Goal: Transaction & Acquisition: Book appointment/travel/reservation

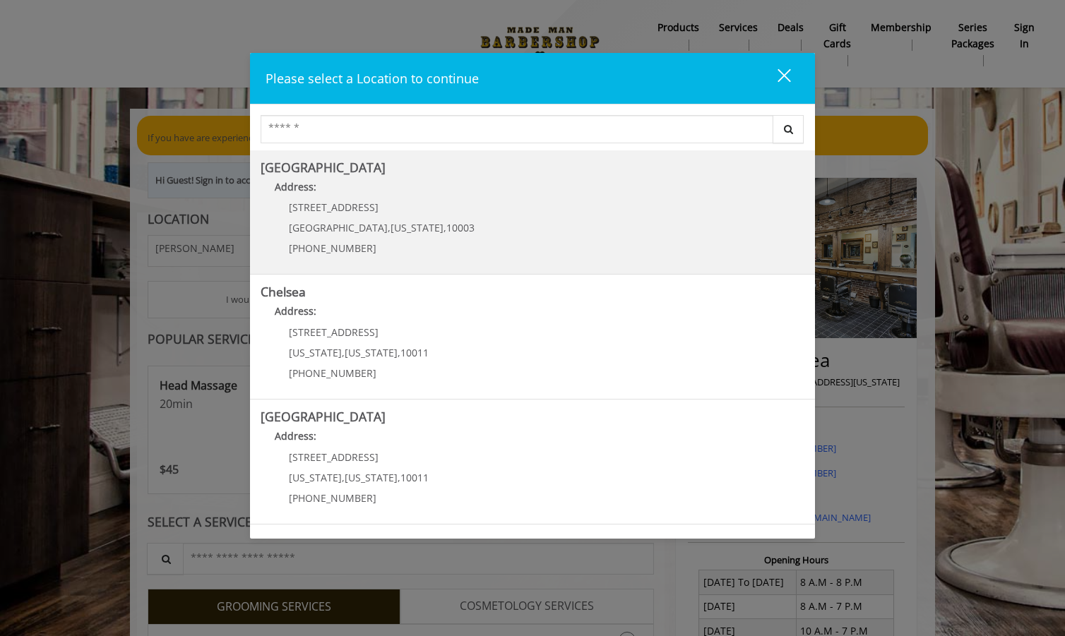
click at [340, 216] on div "[STREET_ADDRESS][US_STATE] (212) 598-1840" at bounding box center [371, 232] width 221 height 61
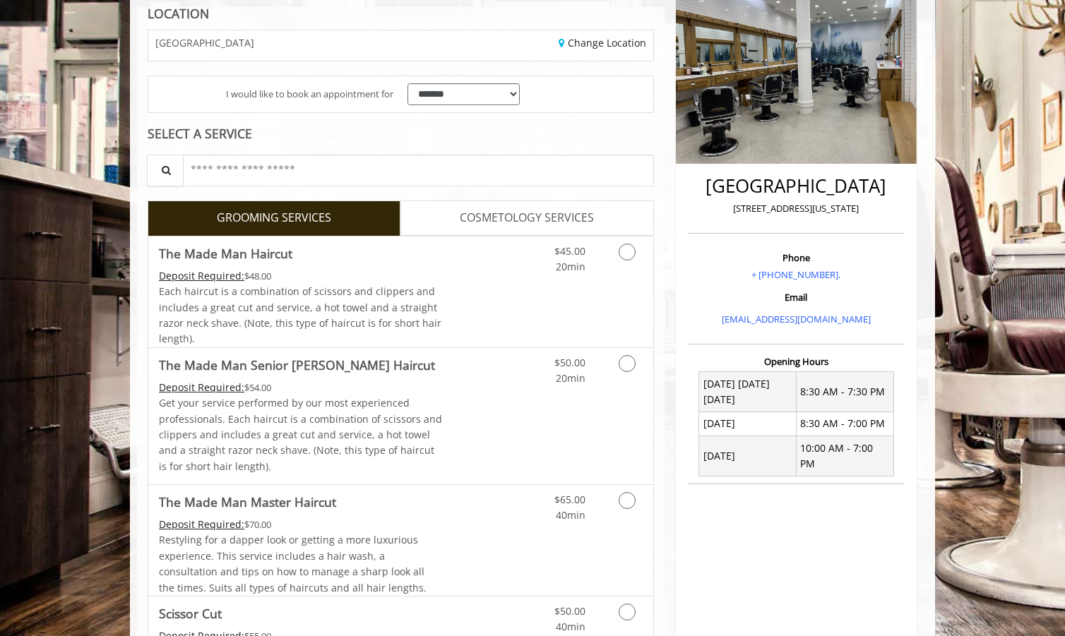
scroll to position [215, 0]
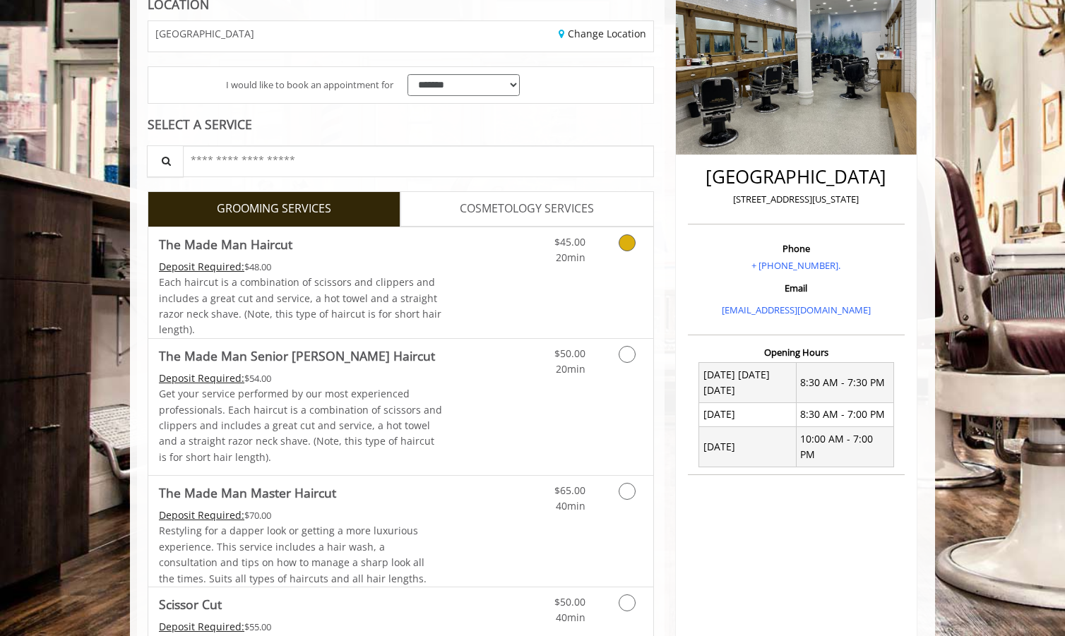
click at [392, 272] on div "Deposit Required: $48.00" at bounding box center [301, 267] width 284 height 16
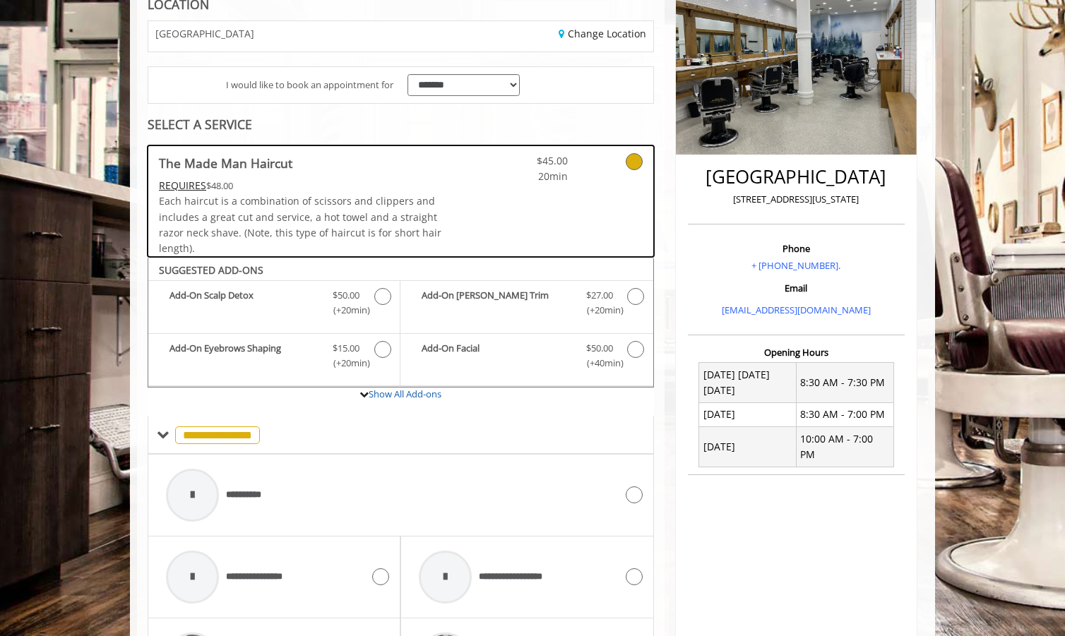
scroll to position [468, 0]
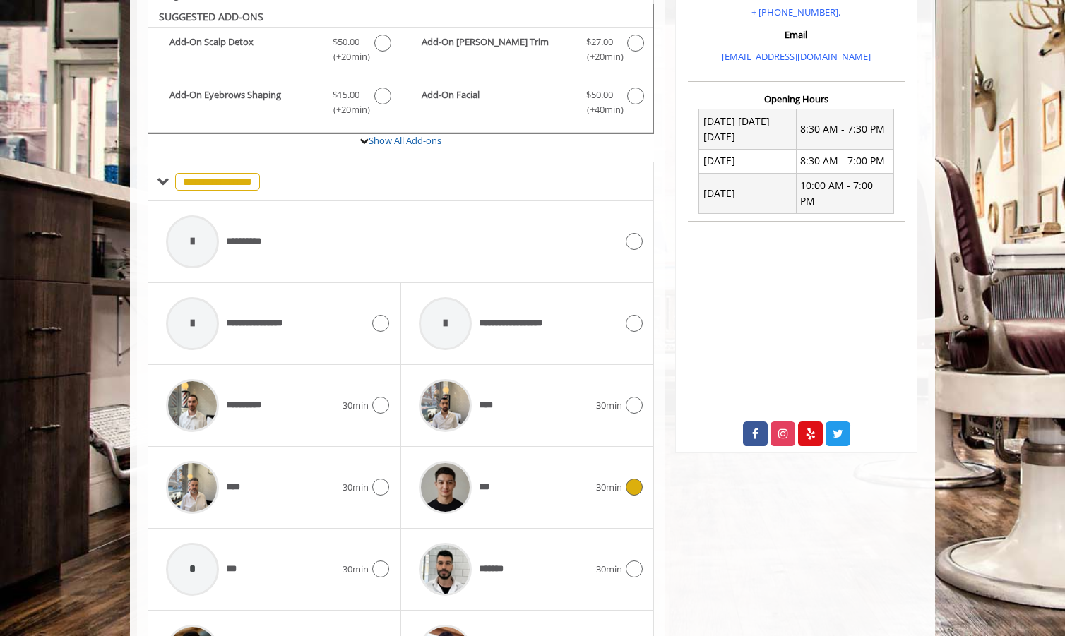
click at [465, 470] on img at bounding box center [445, 487] width 53 height 53
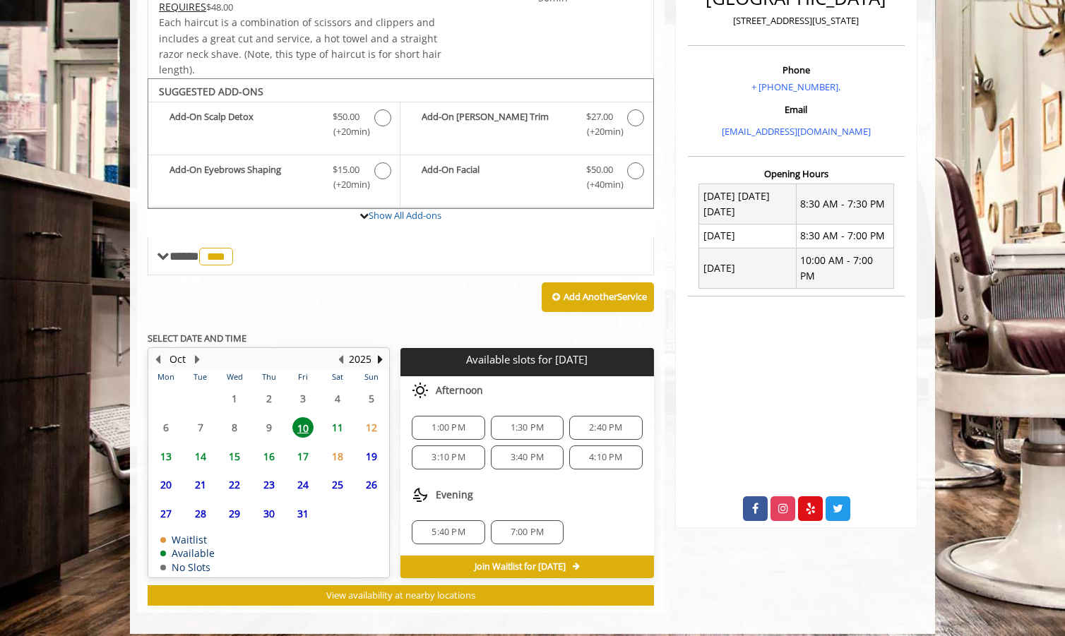
scroll to position [397, 0]
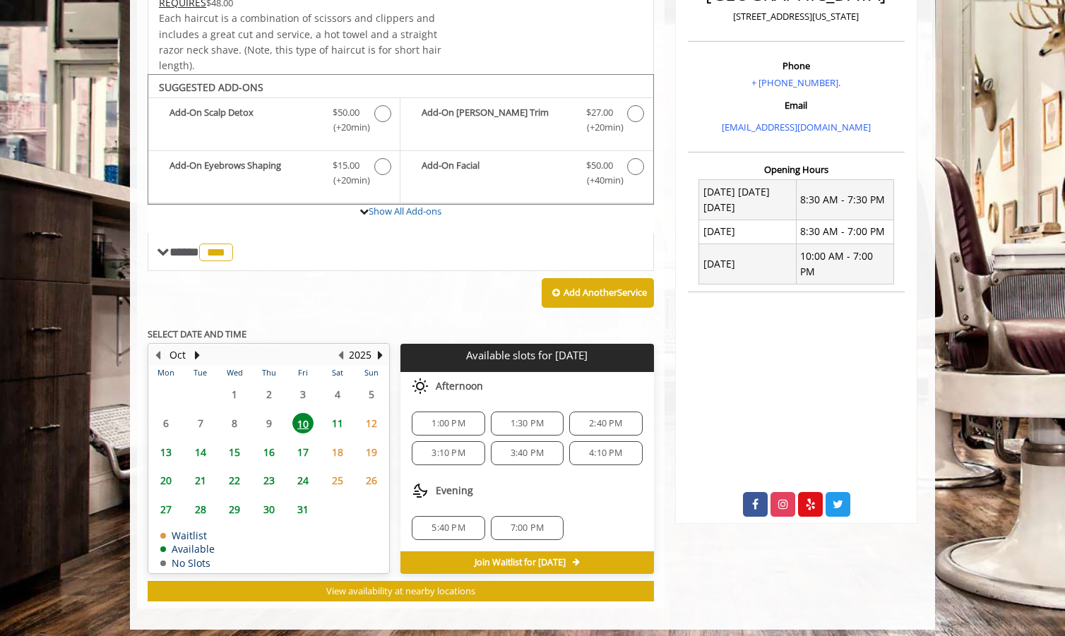
click at [455, 418] on span "1:00 PM" at bounding box center [447, 423] width 33 height 11
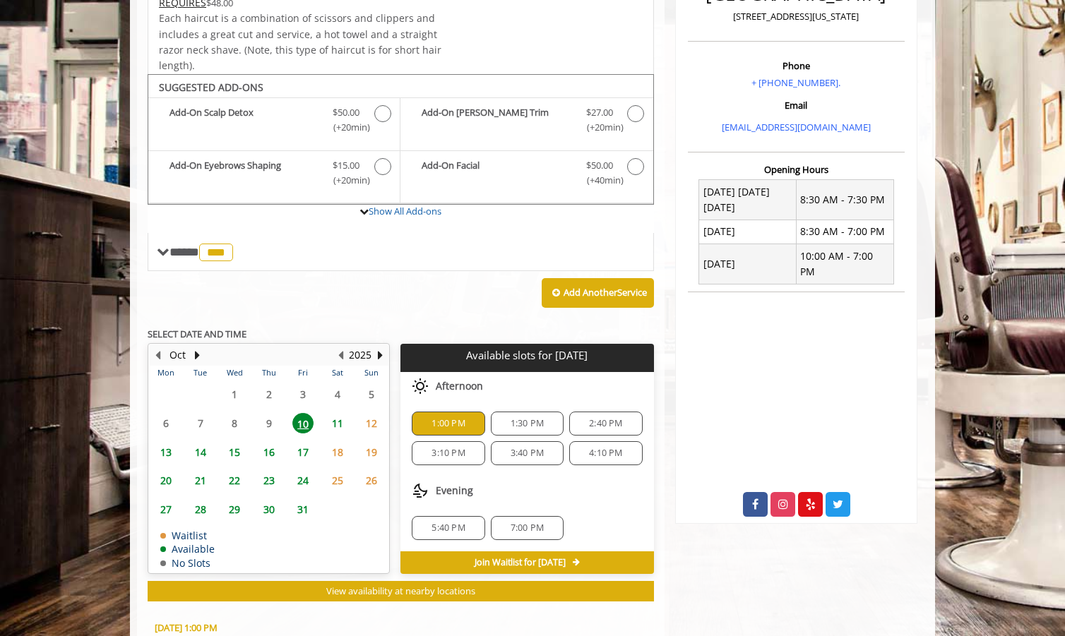
scroll to position [649, 0]
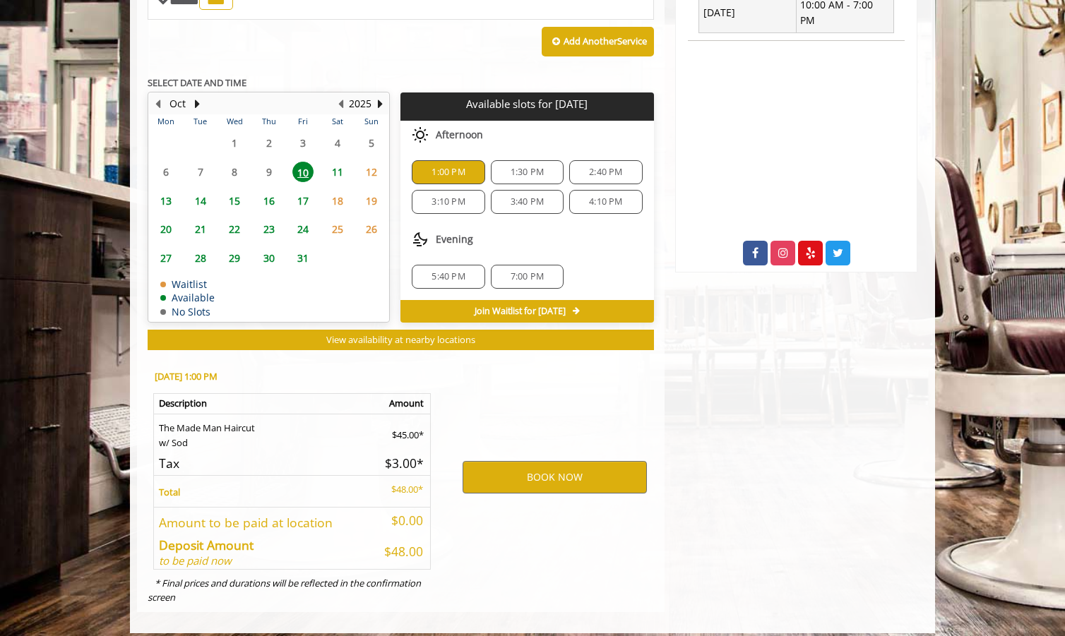
click at [518, 170] on span "1:30 PM" at bounding box center [526, 172] width 33 height 11
click at [545, 465] on button "BOOK NOW" at bounding box center [554, 477] width 184 height 32
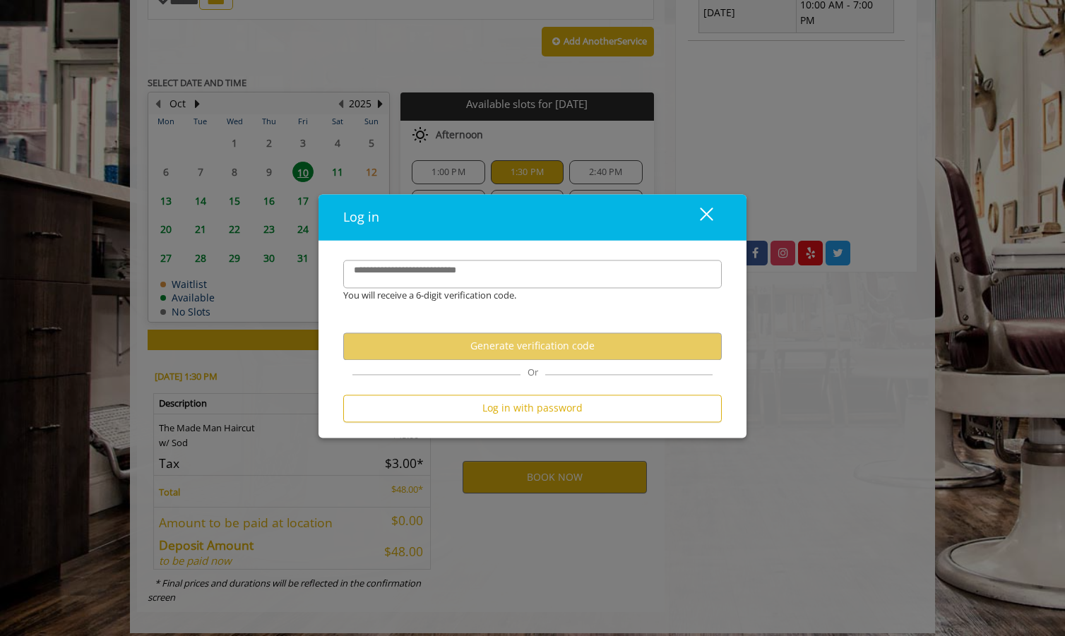
click at [713, 213] on button "close" at bounding box center [698, 217] width 48 height 29
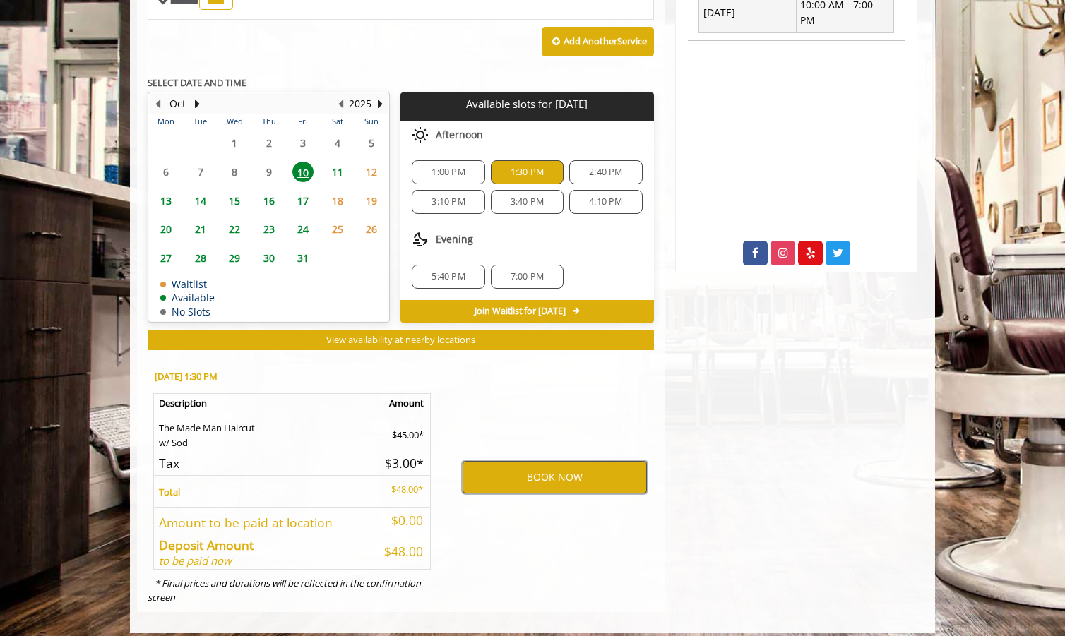
click at [562, 469] on button "BOOK NOW" at bounding box center [554, 477] width 184 height 32
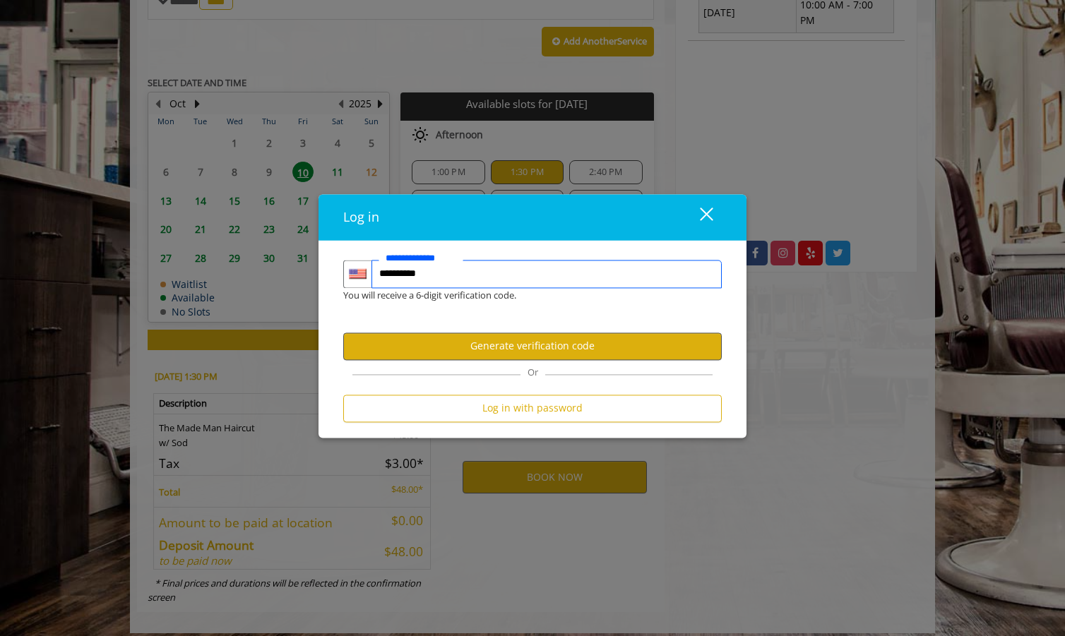
type input "**********"
click at [585, 349] on button "Generate verification code" at bounding box center [532, 347] width 378 height 28
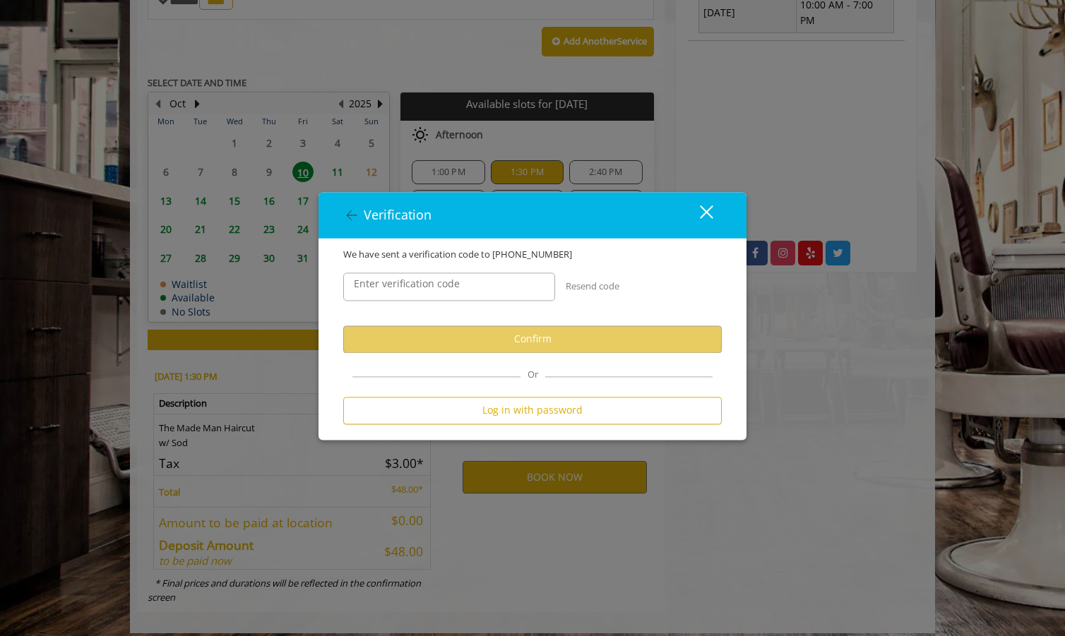
scroll to position [0, 0]
click at [402, 289] on label "Enter verification code" at bounding box center [407, 284] width 120 height 16
click at [402, 289] on input "Enter verification code" at bounding box center [449, 287] width 212 height 28
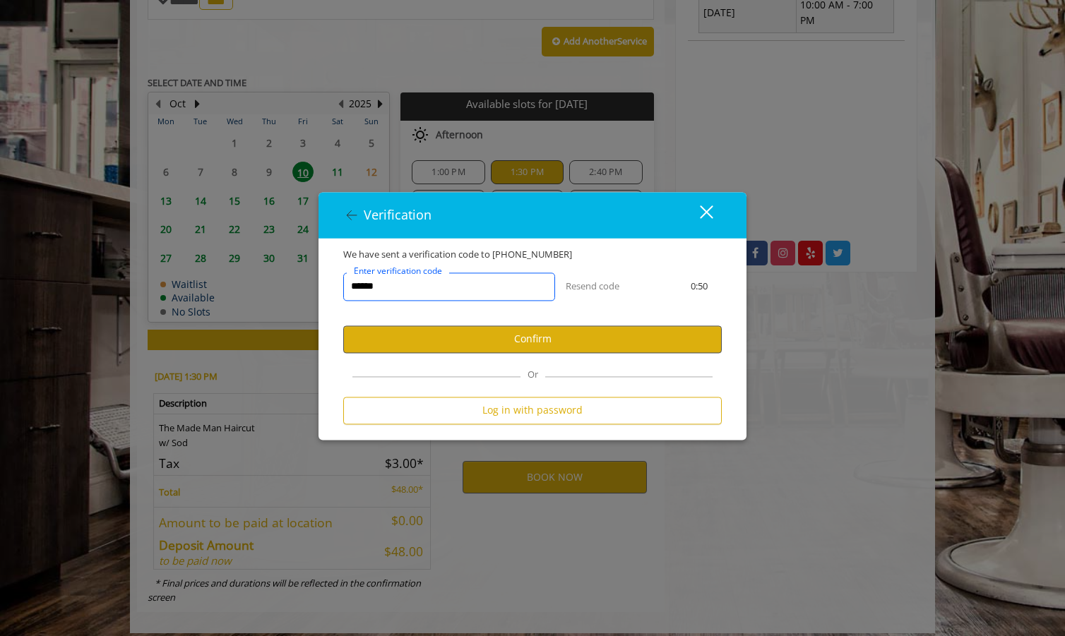
type input "******"
click at [539, 343] on button "Confirm" at bounding box center [532, 339] width 378 height 28
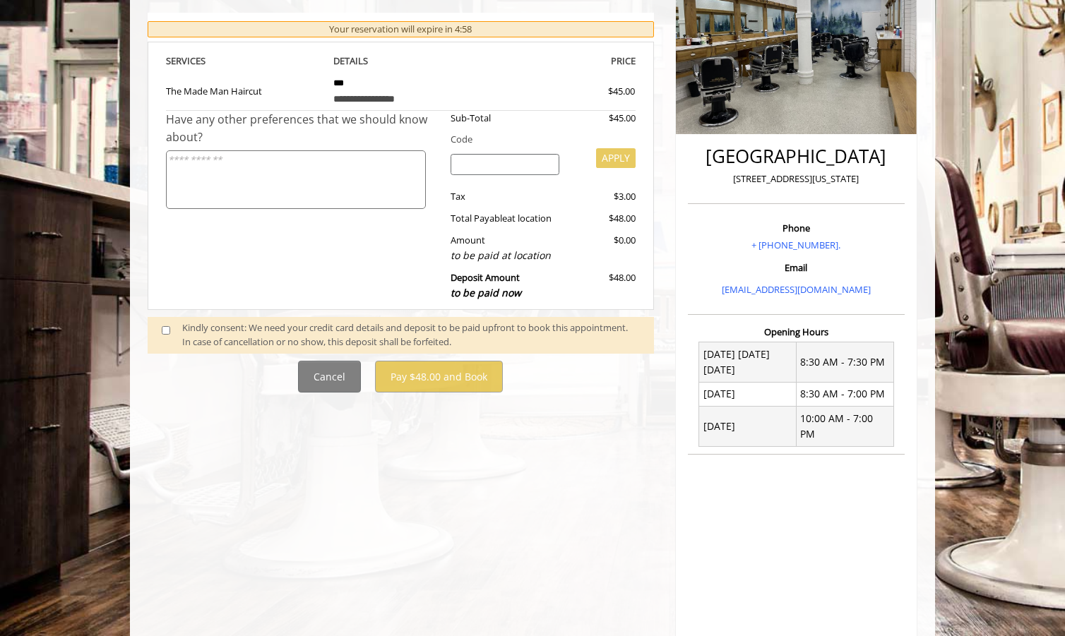
scroll to position [251, 0]
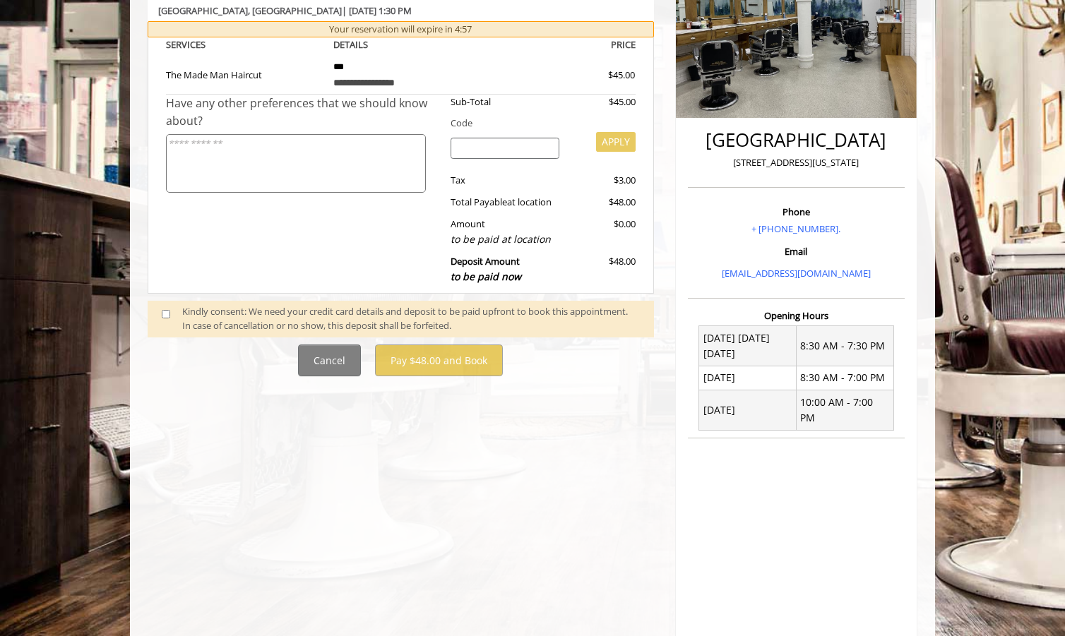
click at [161, 306] on span at bounding box center [172, 319] width 42 height 30
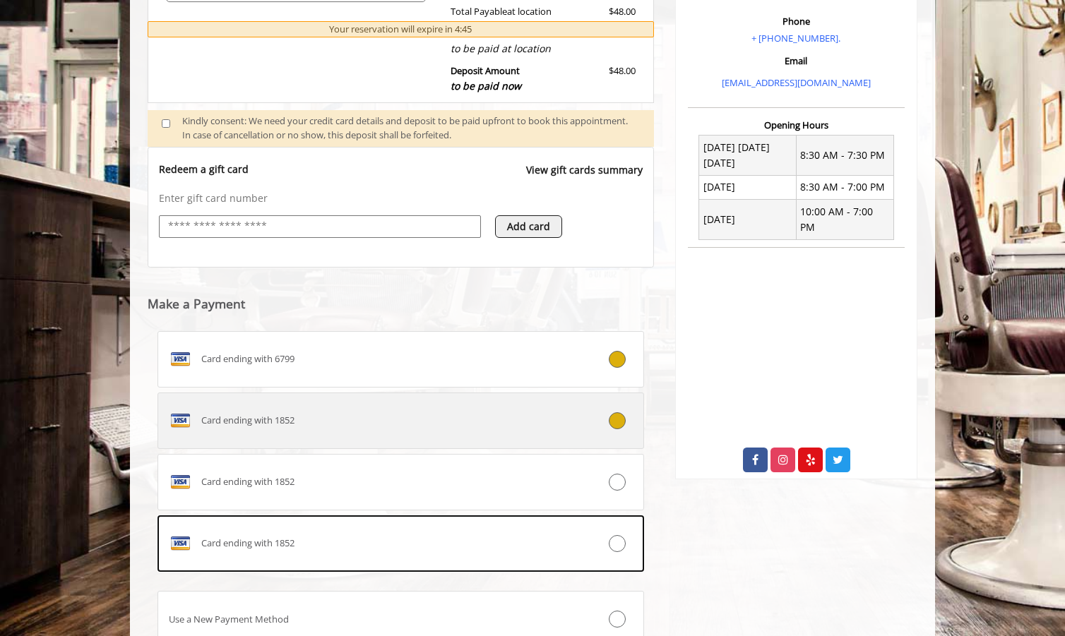
scroll to position [447, 0]
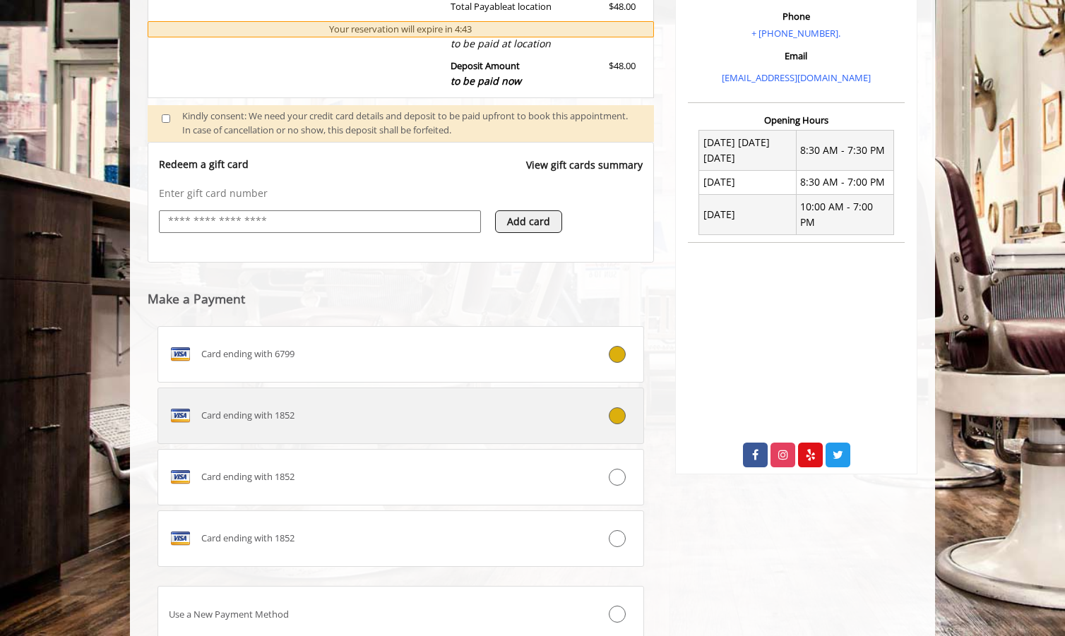
click at [330, 426] on label "Card ending with 1852" at bounding box center [400, 416] width 486 height 56
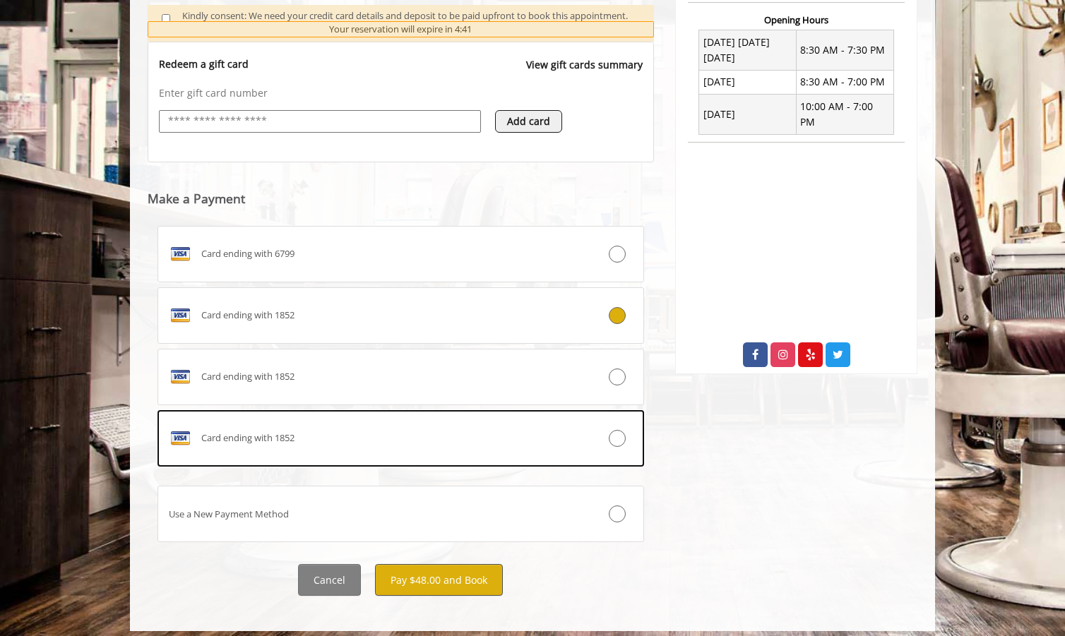
click at [433, 574] on button "Pay $48.00 and Book" at bounding box center [439, 580] width 128 height 32
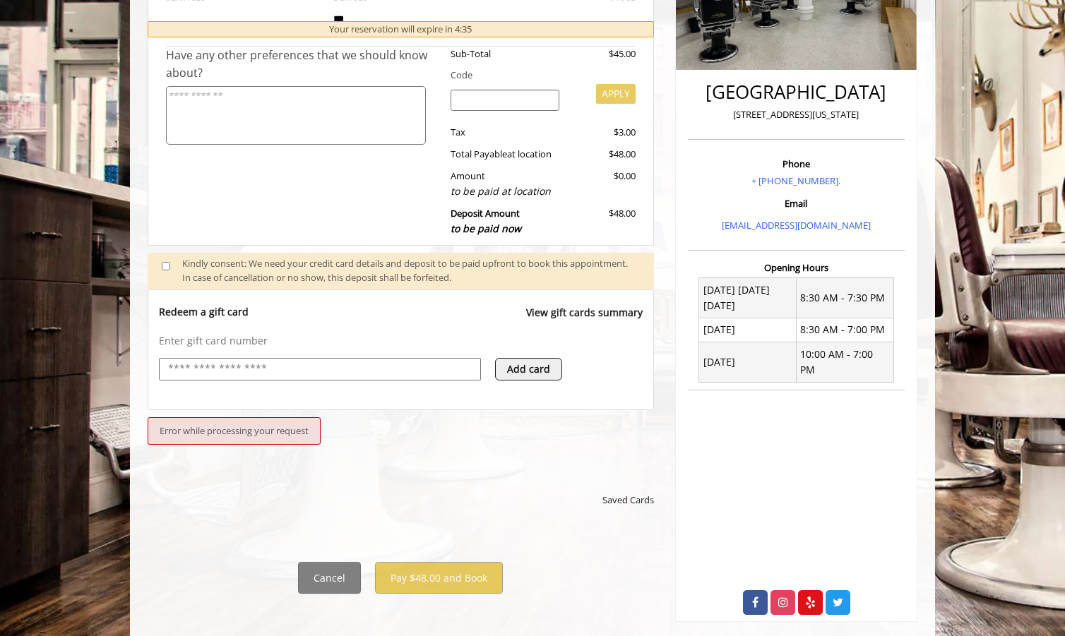
scroll to position [299, 0]
click at [416, 367] on input "text" at bounding box center [320, 369] width 306 height 17
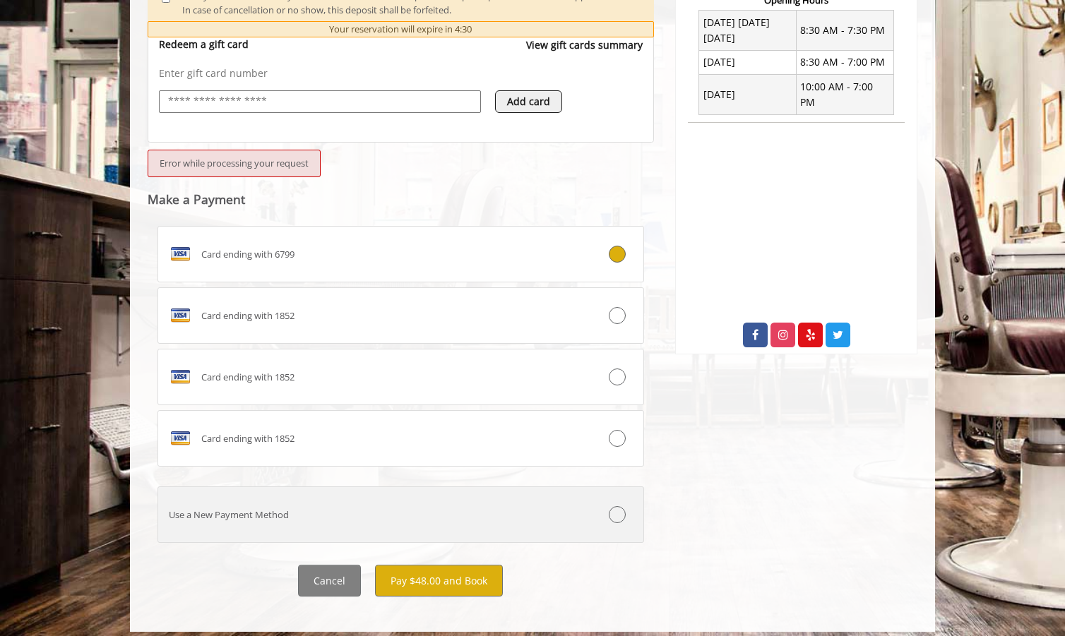
click at [240, 513] on label "Use a New Payment Method" at bounding box center [400, 514] width 486 height 56
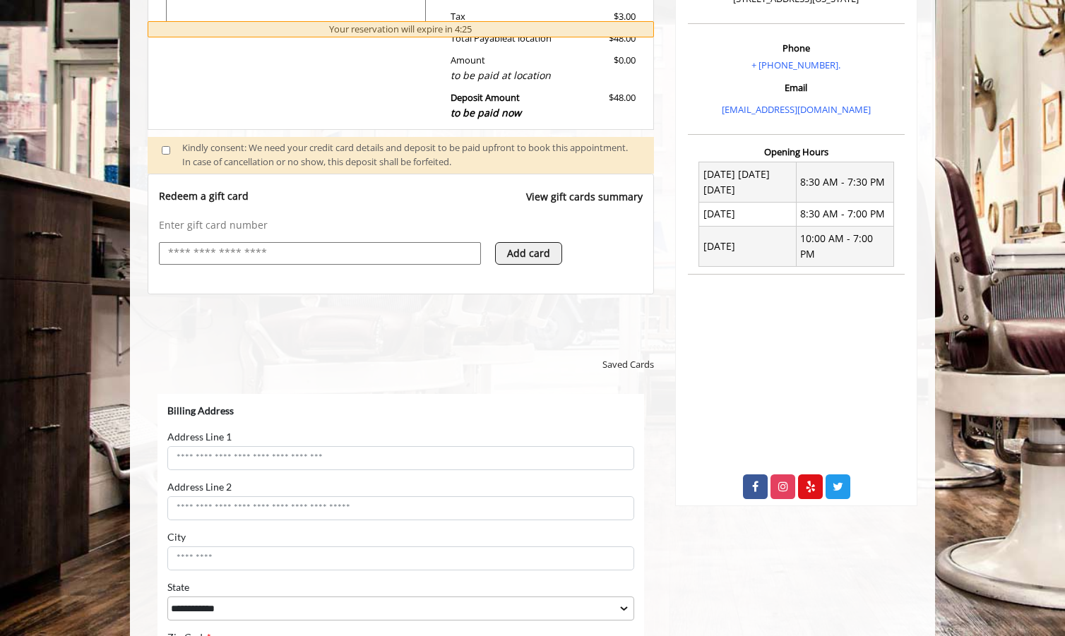
scroll to position [417, 0]
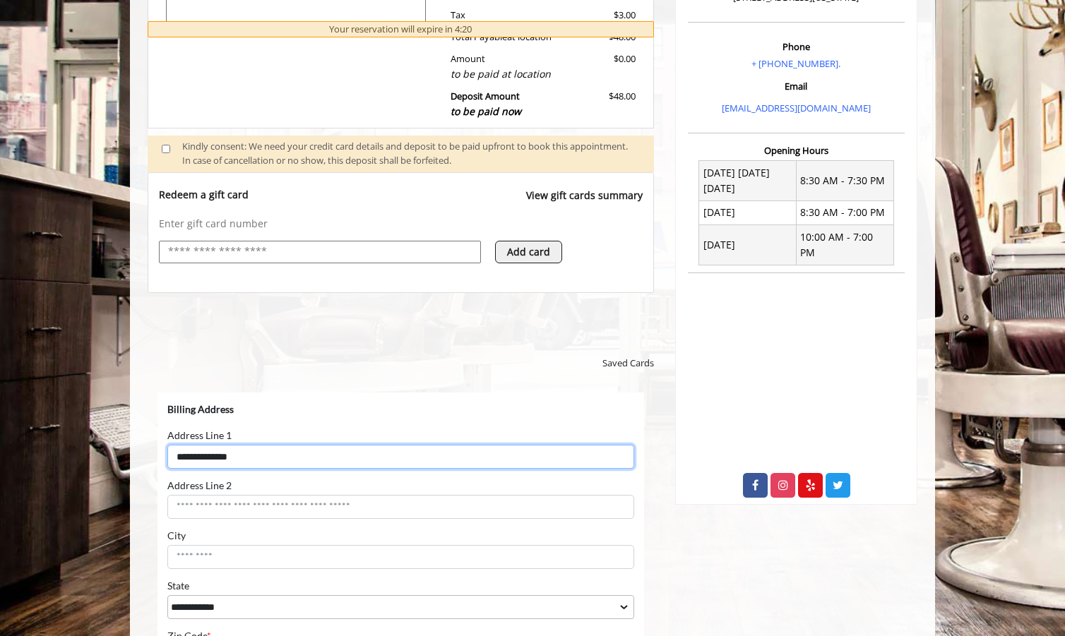
type input "**********"
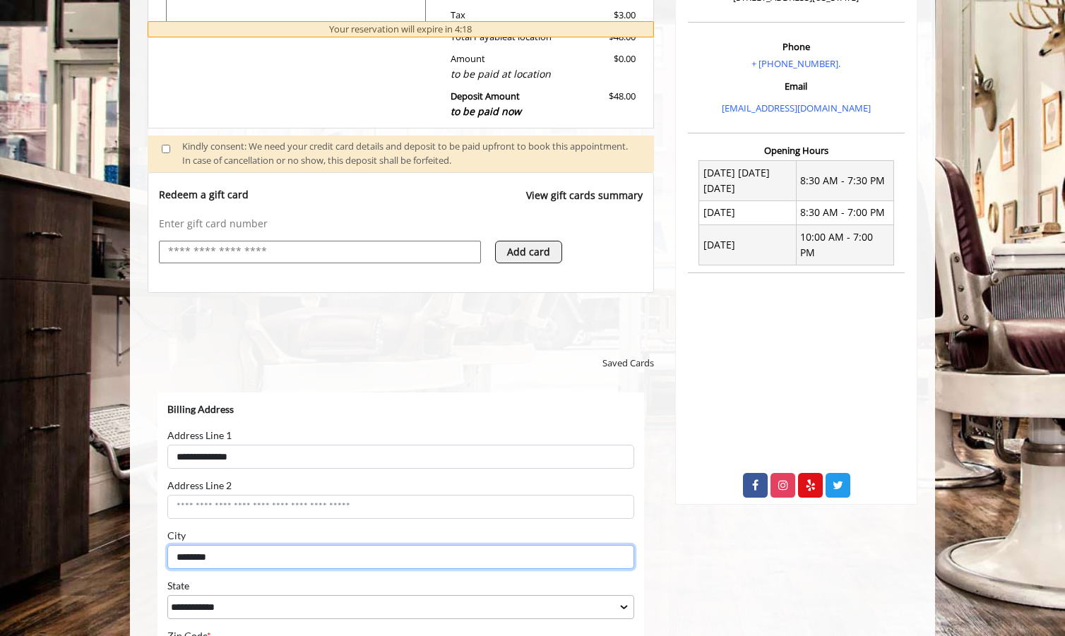
type input "********"
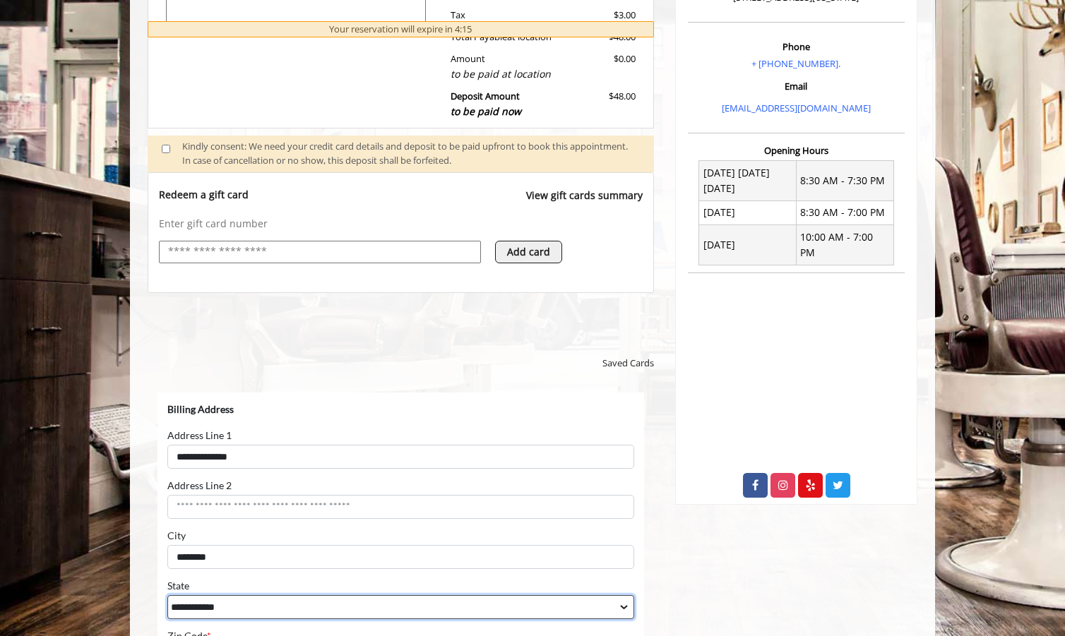
select select "**"
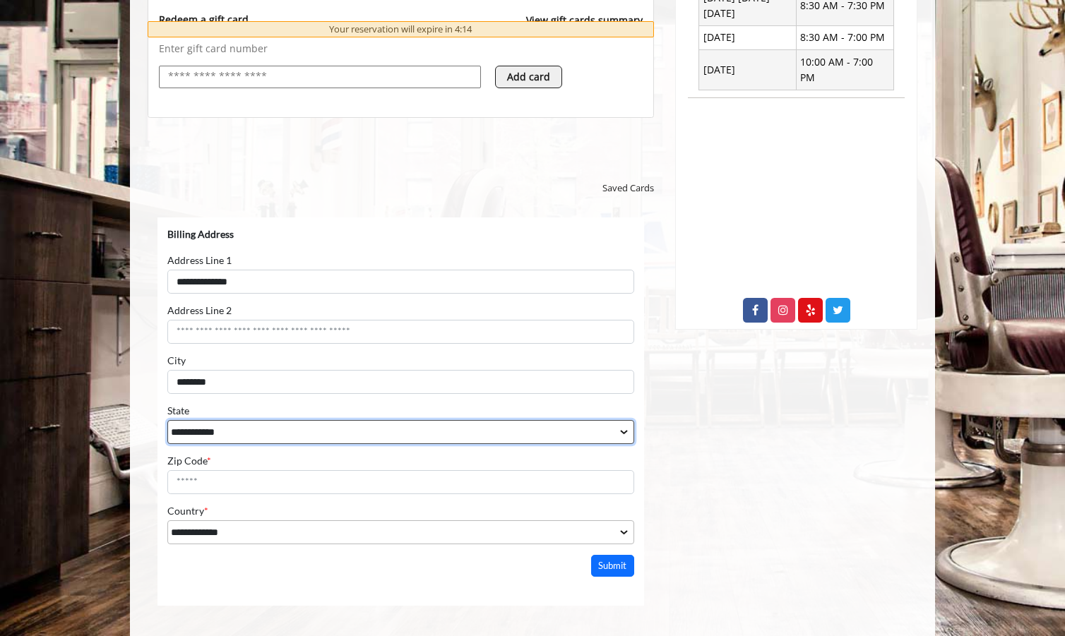
scroll to position [592, 0]
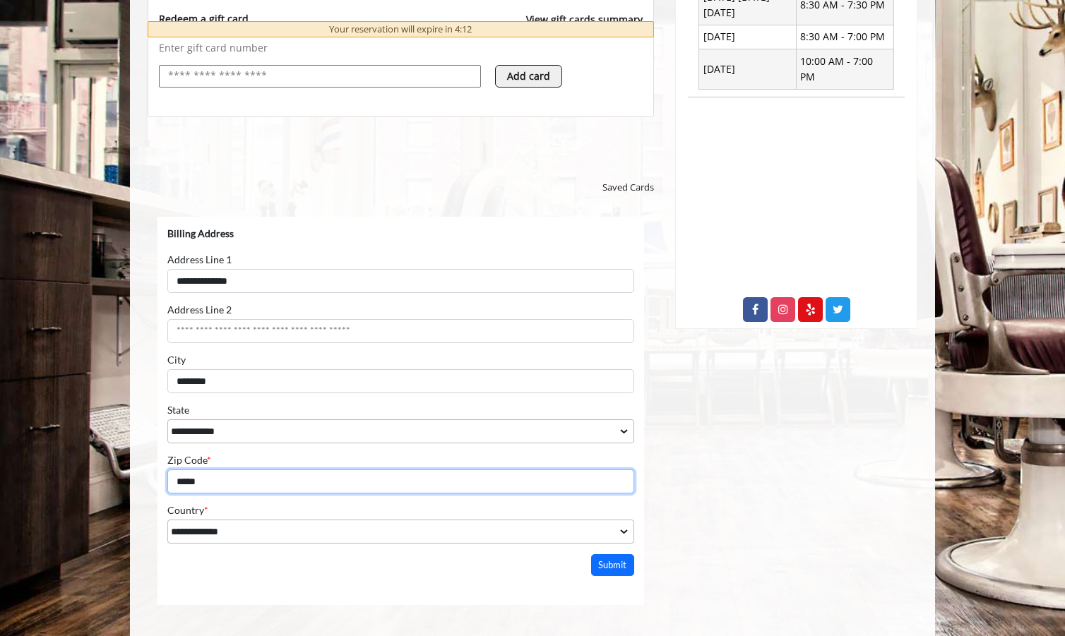
type input "*****"
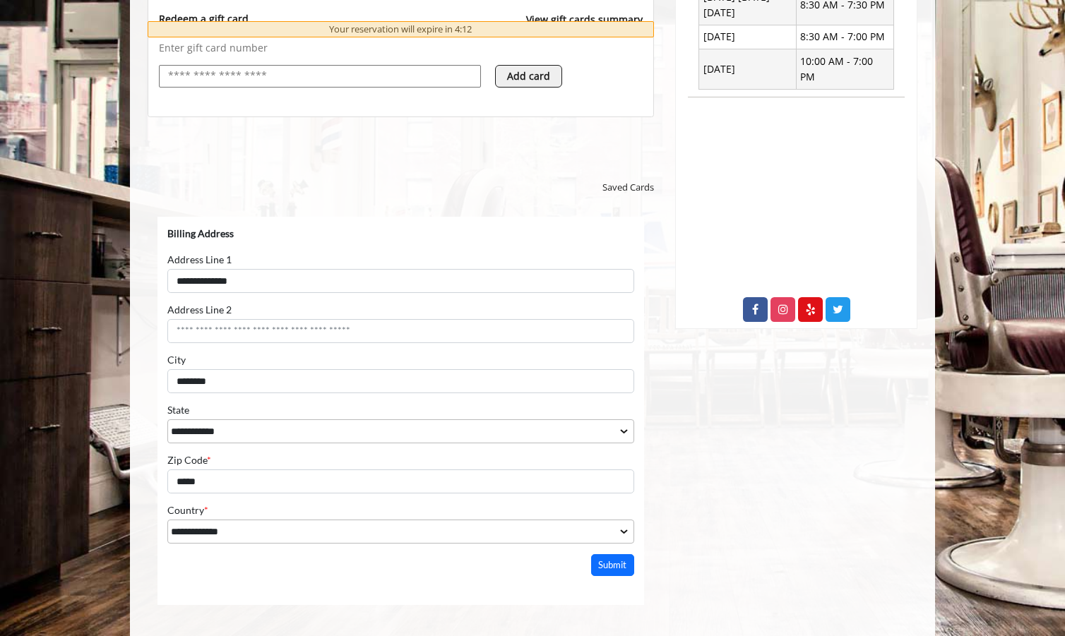
click at [737, 532] on div "Greenwich Village 60 East 8th New York Phone + (212) 598-1840. Email info@madem…" at bounding box center [795, 126] width 263 height 1113
click at [621, 562] on button "Submit" at bounding box center [613, 565] width 44 height 22
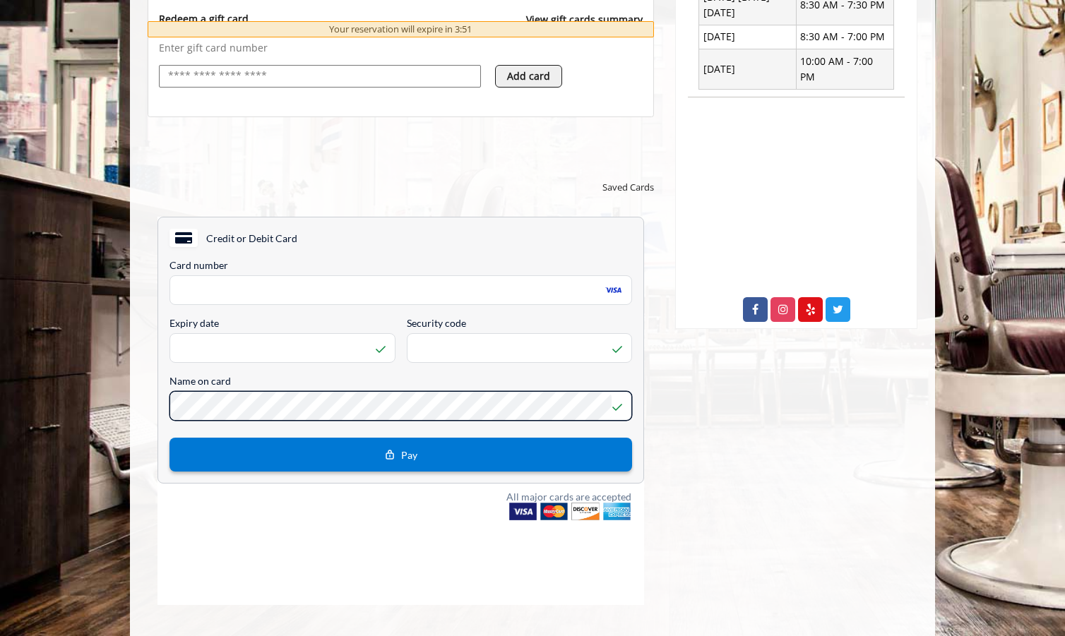
click at [405, 460] on span "Pay" at bounding box center [409, 455] width 16 height 12
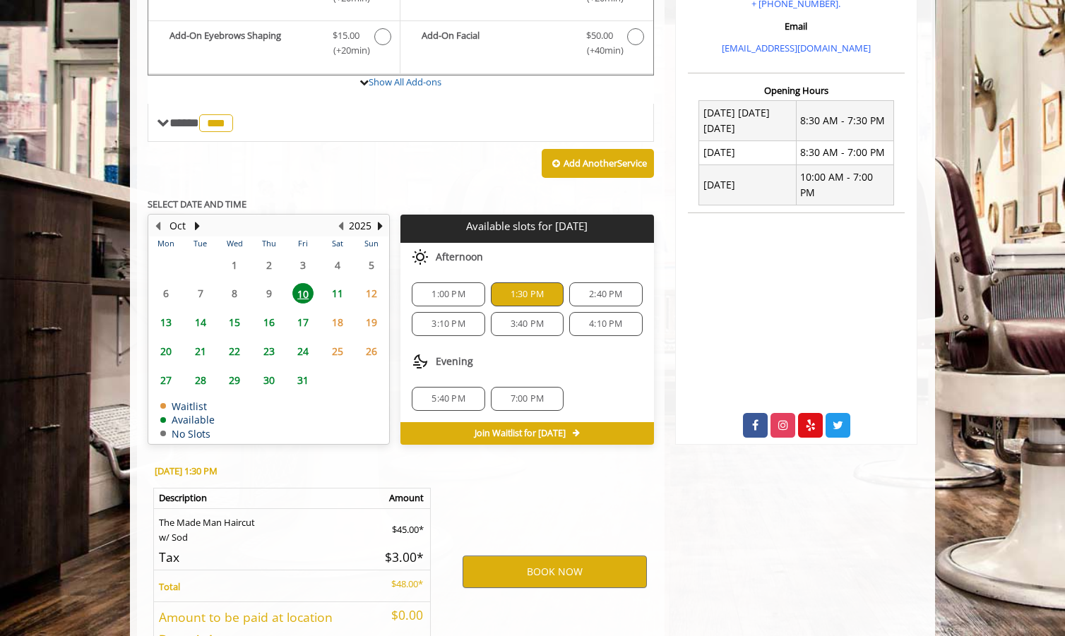
scroll to position [477, 0]
